Goal: Task Accomplishment & Management: Manage account settings

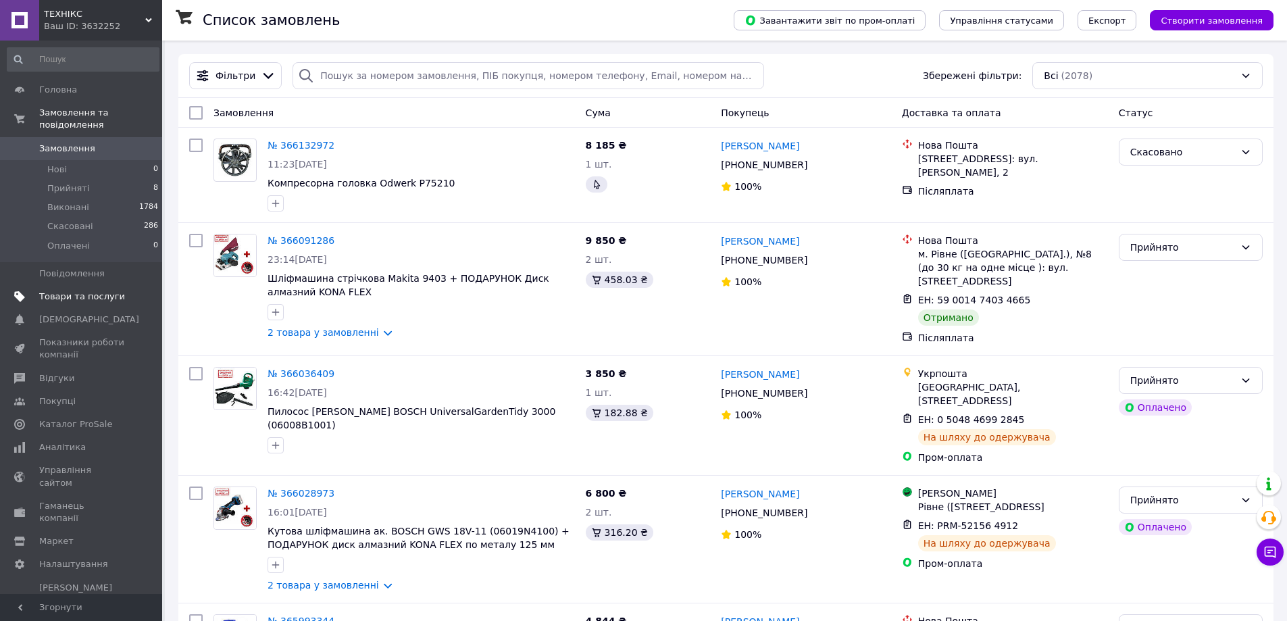
click at [66, 290] on span "Товари та послуги" at bounding box center [82, 296] width 86 height 12
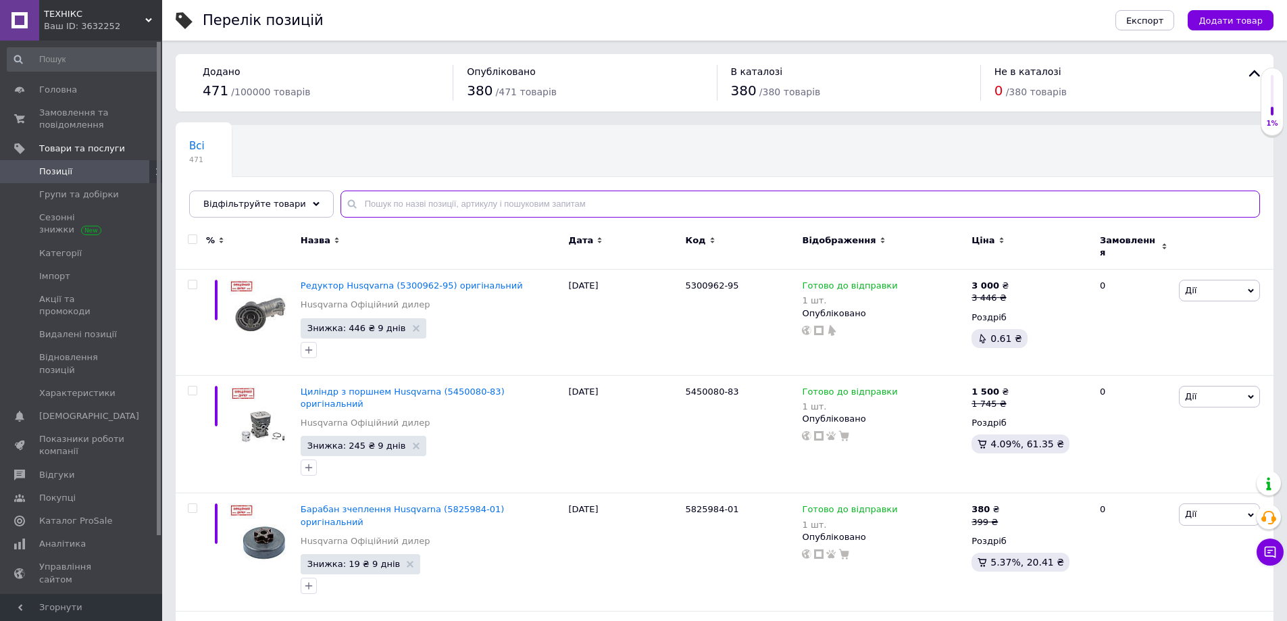
click at [461, 209] on input "text" at bounding box center [799, 203] width 919 height 27
paste input "005958"
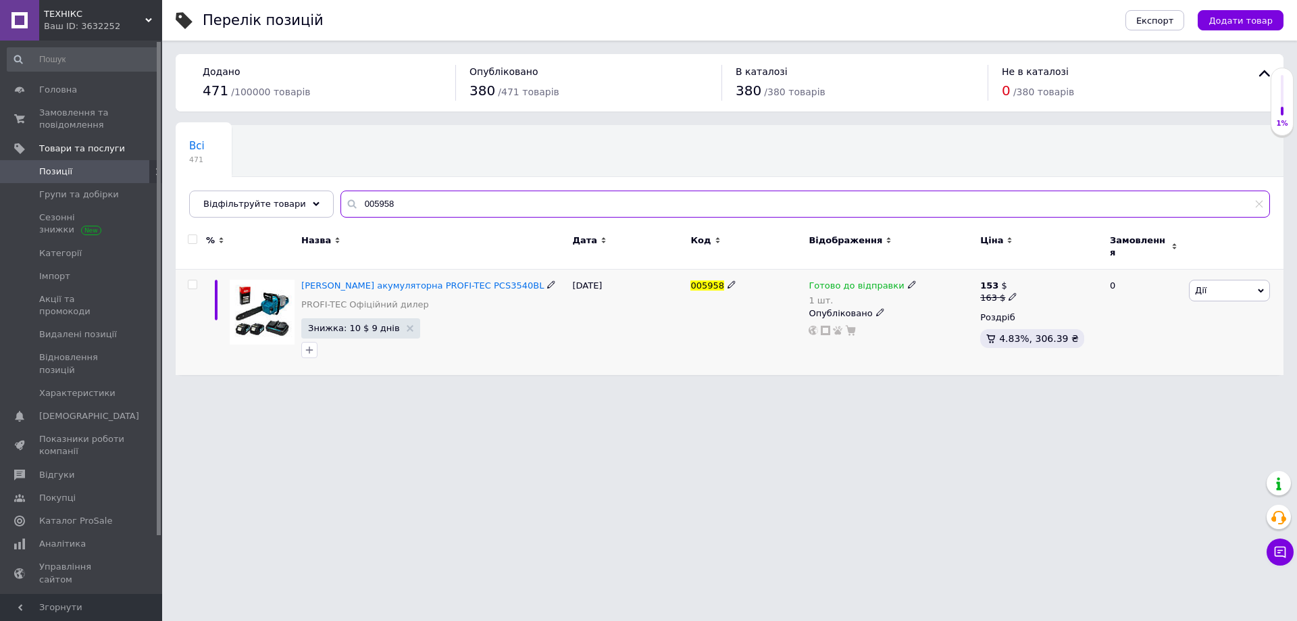
type input "005958"
click at [1219, 280] on span "Дії" at bounding box center [1229, 291] width 81 height 22
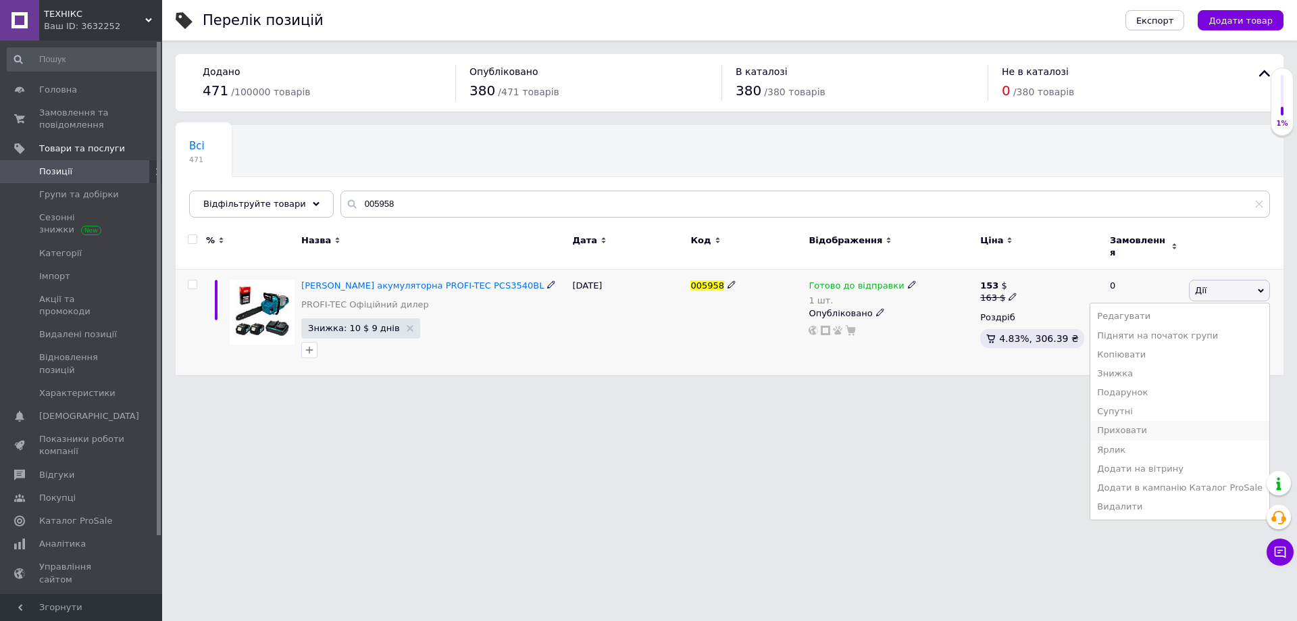
click at [1153, 422] on li "Приховати" at bounding box center [1179, 430] width 179 height 19
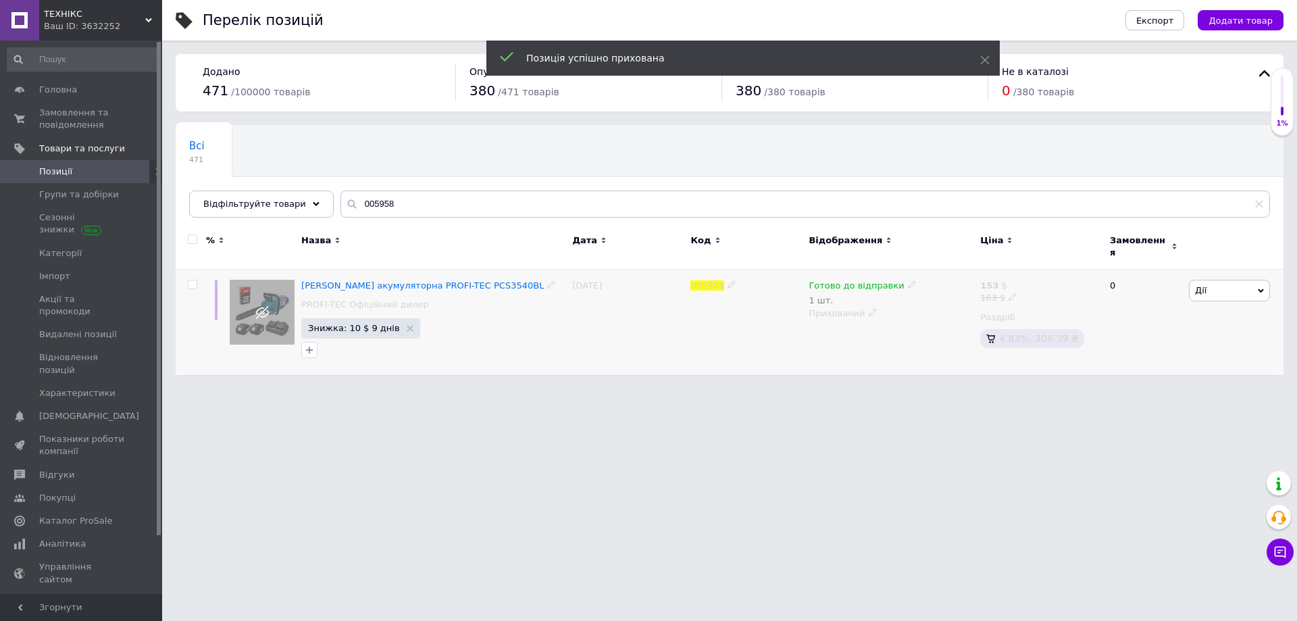
click at [888, 280] on span "Готово до відправки" at bounding box center [856, 287] width 95 height 14
click at [1061, 284] on div "Наявність Готово до відправки В наявності Немає в наявності Під замовлення Зали…" at bounding box center [1000, 300] width 169 height 107
click at [1013, 273] on span "Готово до відправки" at bounding box center [981, 281] width 130 height 38
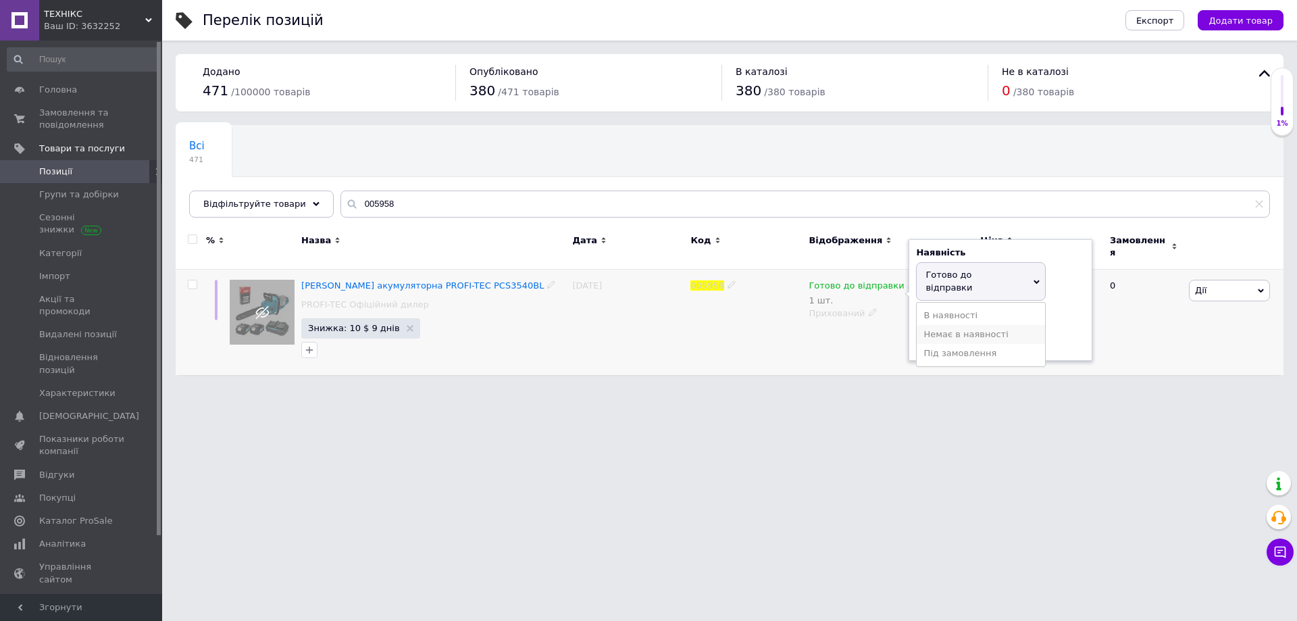
click at [973, 325] on li "Немає в наявності" at bounding box center [981, 334] width 128 height 19
drag, startPoint x: 915, startPoint y: 316, endPoint x: 897, endPoint y: 316, distance: 18.2
click at [901, 316] on div "Готово до відправки 1 шт. Наявність Немає в наявності В наявності Під замовленн…" at bounding box center [891, 322] width 172 height 105
type input "0"
click at [732, 324] on div "005958" at bounding box center [746, 322] width 118 height 105
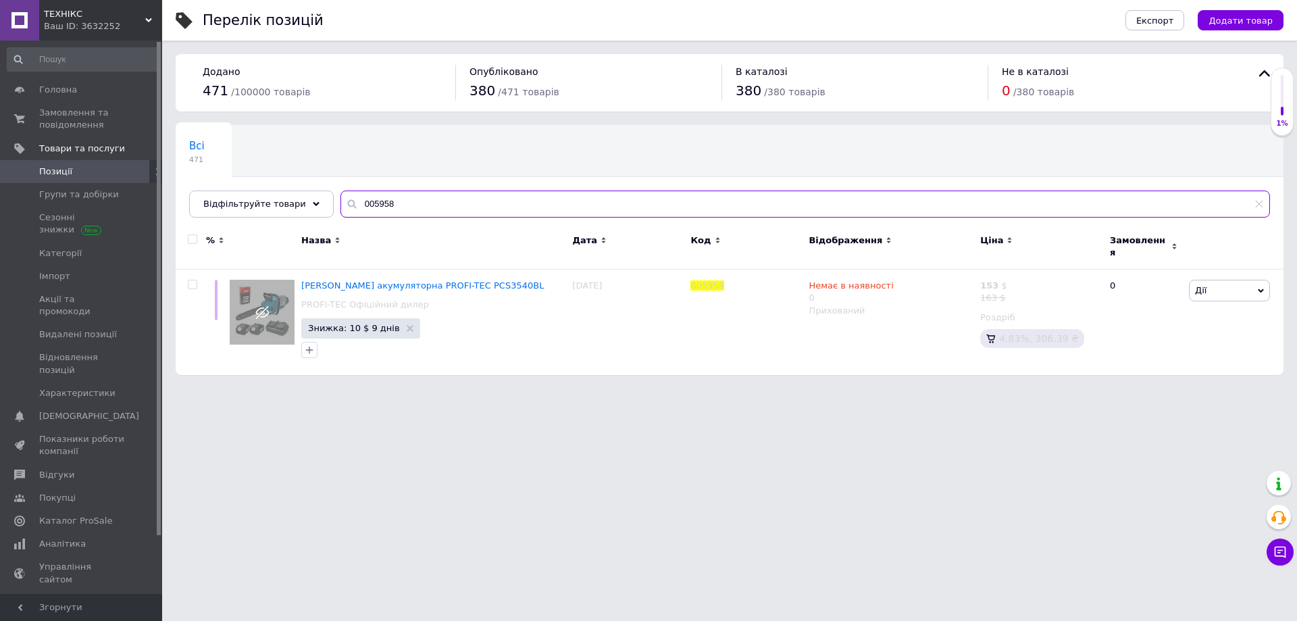
drag, startPoint x: 418, startPoint y: 206, endPoint x: 226, endPoint y: 129, distance: 206.7
click at [234, 132] on div "Всі 471 Ok Відфільтровано... Зберегти Нічого не знайдено Можливо, помилка у сло…" at bounding box center [730, 171] width 1108 height 93
paste input "30442"
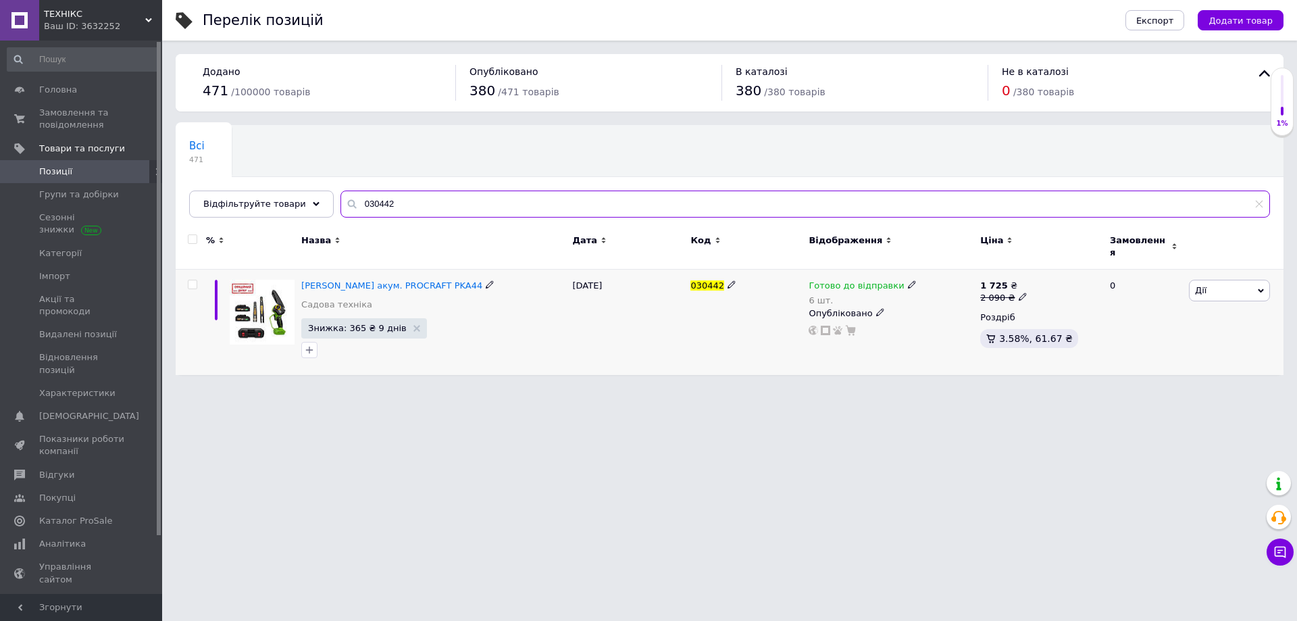
type input "030442"
click at [908, 280] on icon at bounding box center [912, 284] width 8 height 8
click at [1065, 311] on div "Залишки" at bounding box center [1000, 317] width 169 height 12
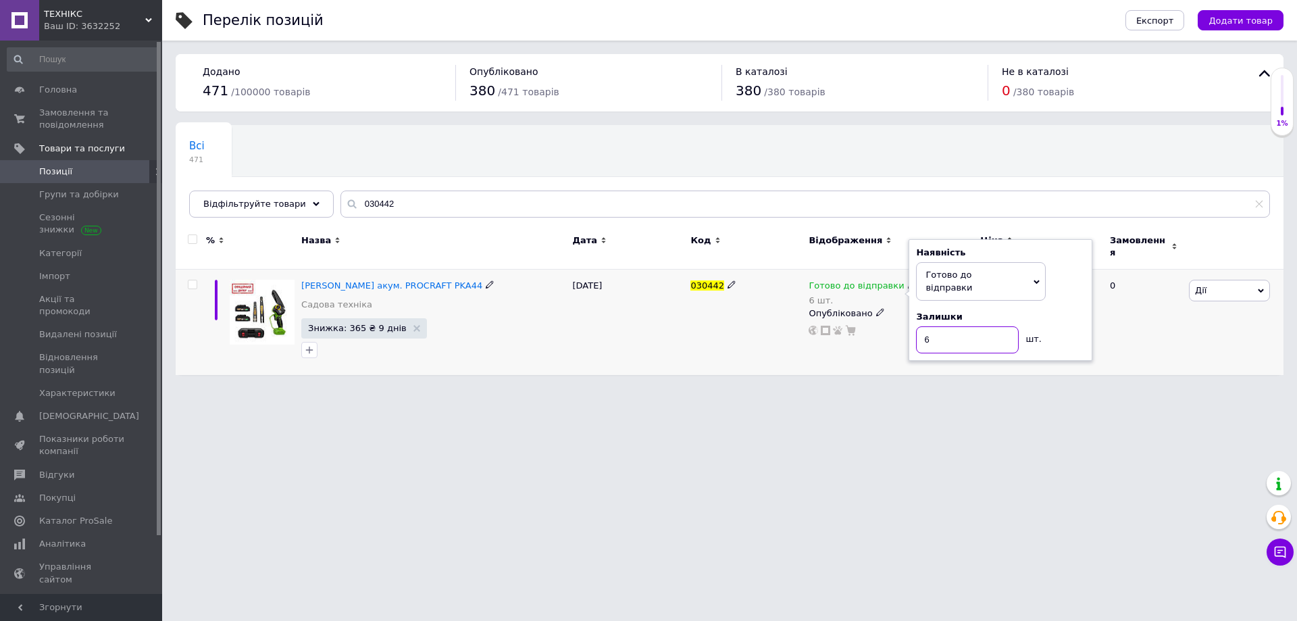
drag, startPoint x: 950, startPoint y: 315, endPoint x: 882, endPoint y: 318, distance: 69.0
click at [884, 316] on div "Готово до відправки 6 шт. Наявність [PERSON_NAME] до відправки В наявності Нема…" at bounding box center [891, 308] width 165 height 56
type input "2"
click at [590, 340] on div "[DATE]" at bounding box center [628, 322] width 118 height 105
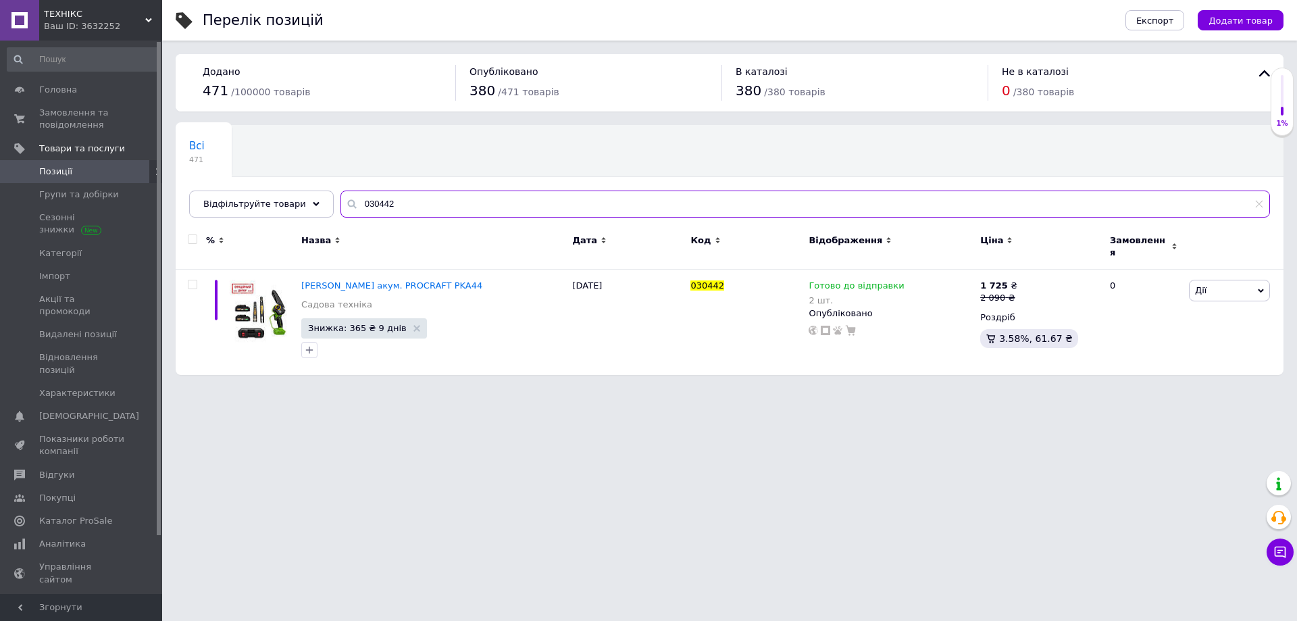
drag, startPoint x: 449, startPoint y: 200, endPoint x: 194, endPoint y: 183, distance: 255.9
click at [205, 184] on div "Всі 471 Ok Відфільтровано... Зберегти Нічого не знайдено Можливо, помилка у сло…" at bounding box center [730, 171] width 1108 height 93
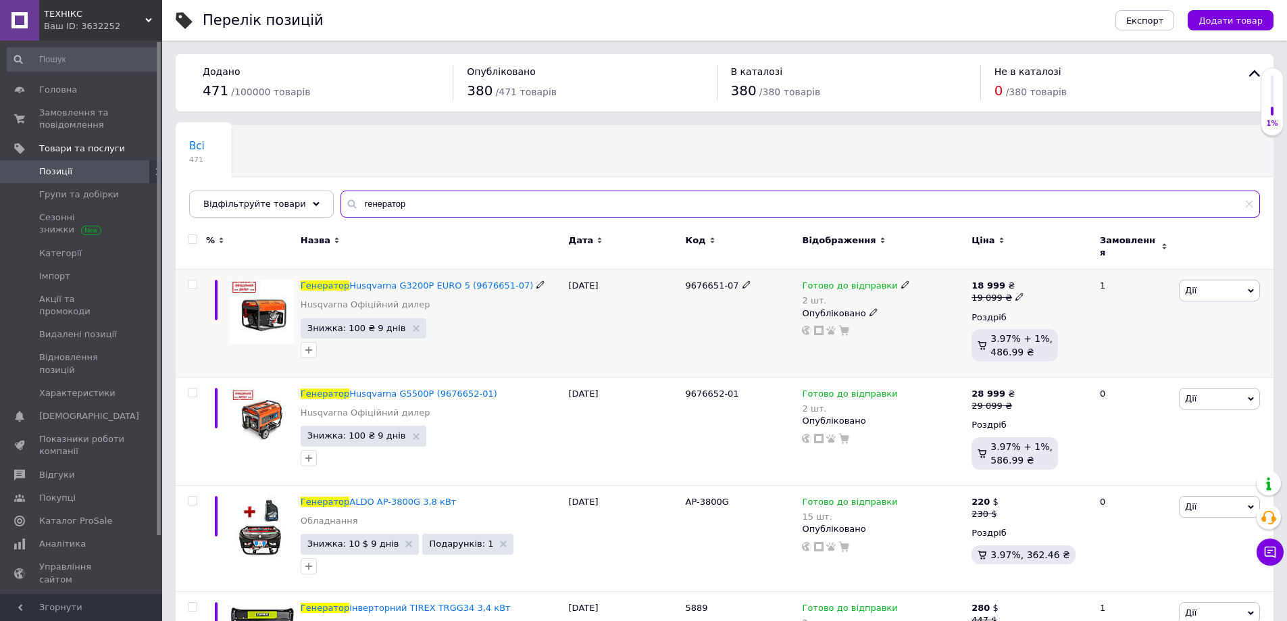
type input "генератор"
click at [901, 280] on icon at bounding box center [905, 284] width 8 height 8
click at [1055, 311] on div "Залишки" at bounding box center [993, 317] width 169 height 12
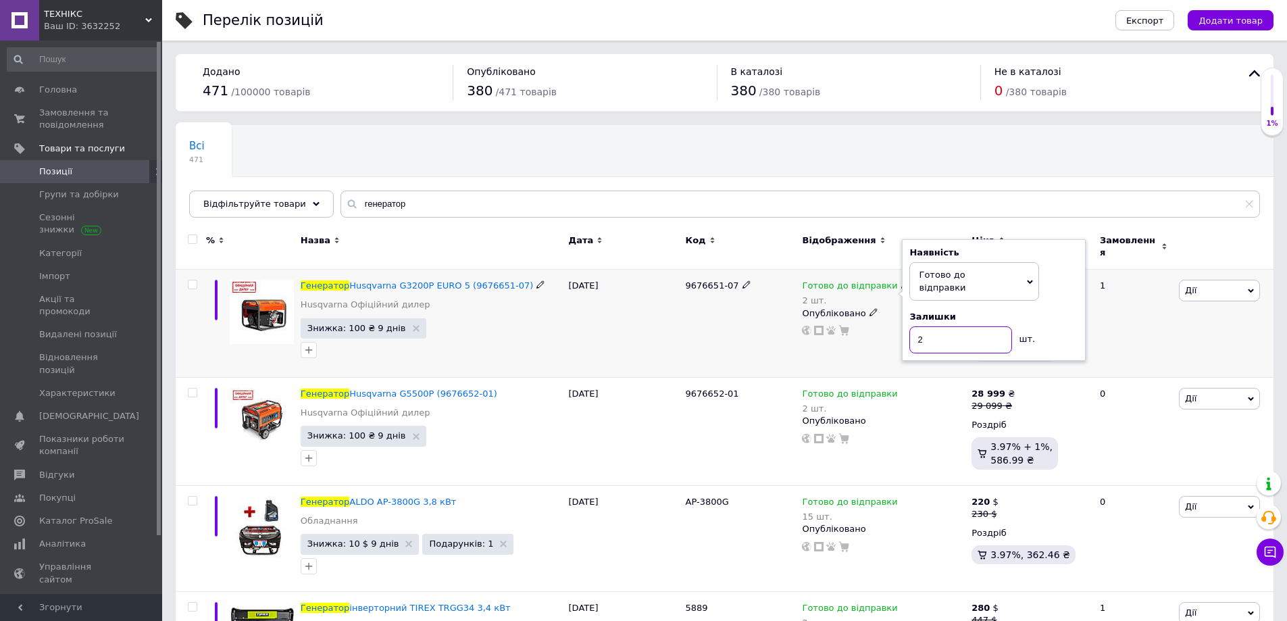
drag, startPoint x: 981, startPoint y: 319, endPoint x: 869, endPoint y: 312, distance: 112.3
click at [869, 312] on div "Готово до відправки 2 шт. Наявність [PERSON_NAME] до відправки В наявності Нема…" at bounding box center [883, 308] width 163 height 56
type input "1"
click at [636, 322] on div "[DATE]" at bounding box center [623, 324] width 117 height 108
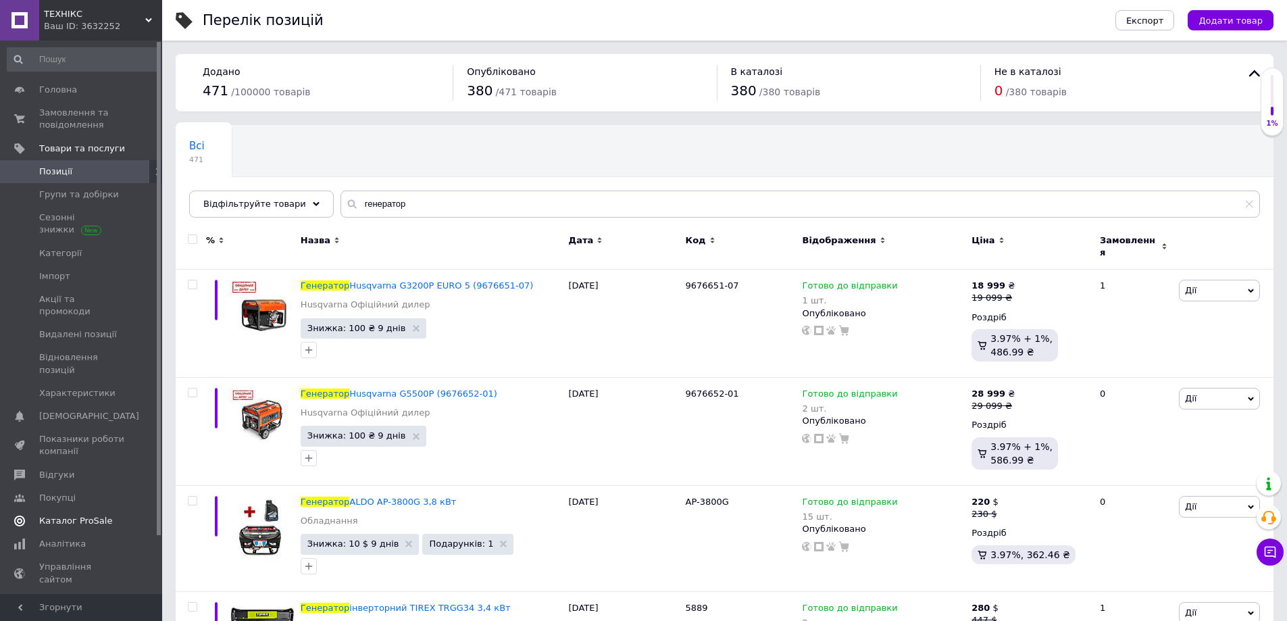
click at [86, 515] on span "Каталог ProSale" at bounding box center [75, 521] width 73 height 12
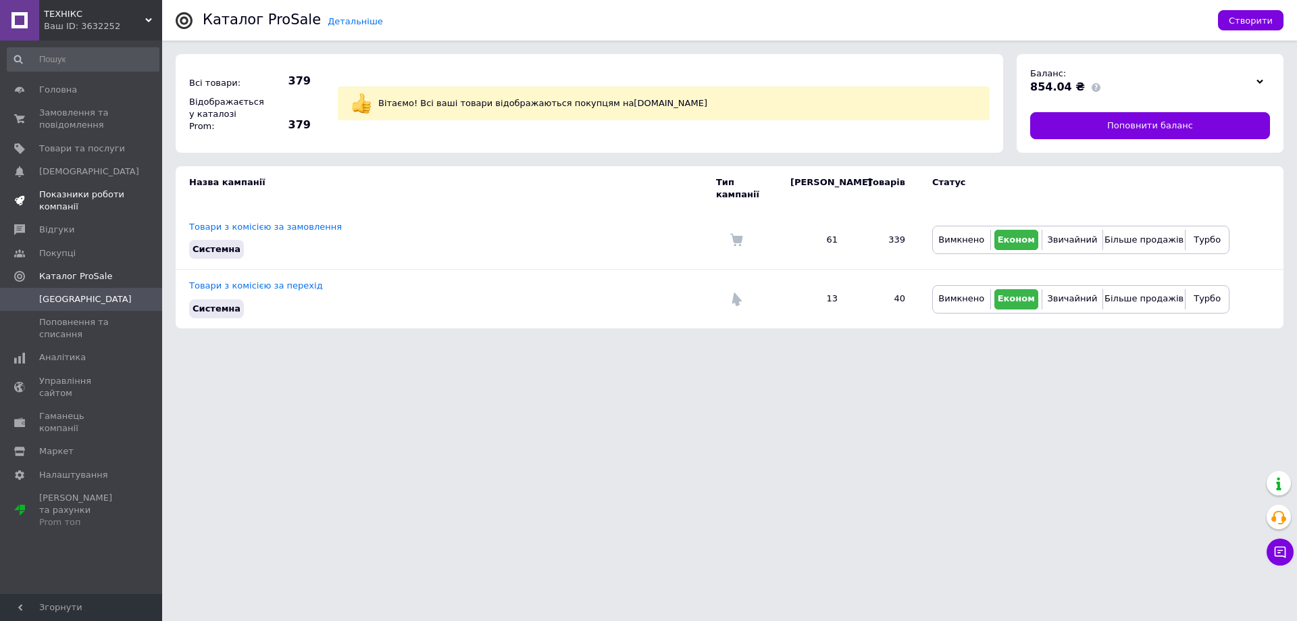
click at [88, 197] on span "Показники роботи компанії" at bounding box center [82, 200] width 86 height 24
